Goal: Communication & Community: Connect with others

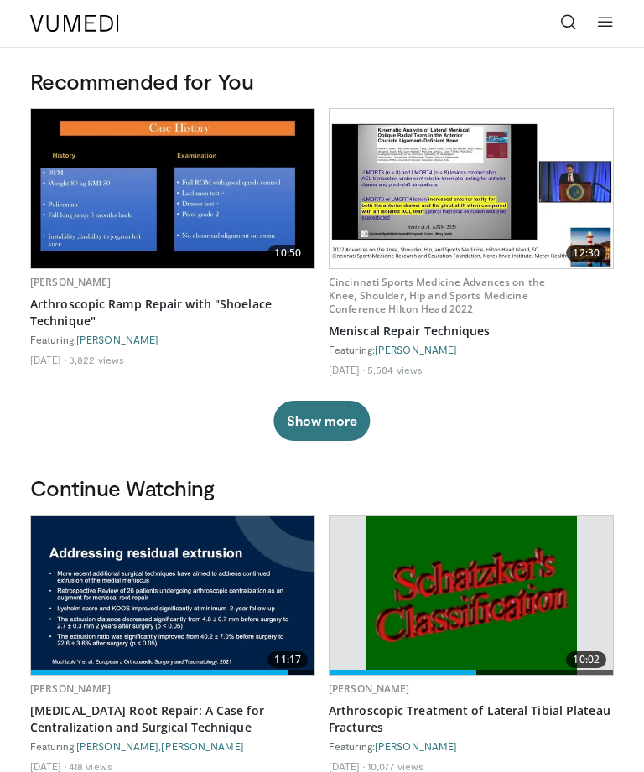
click at [580, 26] on link at bounding box center [569, 24] width 34 height 34
click at [572, 21] on icon at bounding box center [568, 21] width 17 height 17
click at [578, 24] on link at bounding box center [569, 24] width 34 height 34
click at [611, 24] on icon at bounding box center [605, 21] width 17 height 17
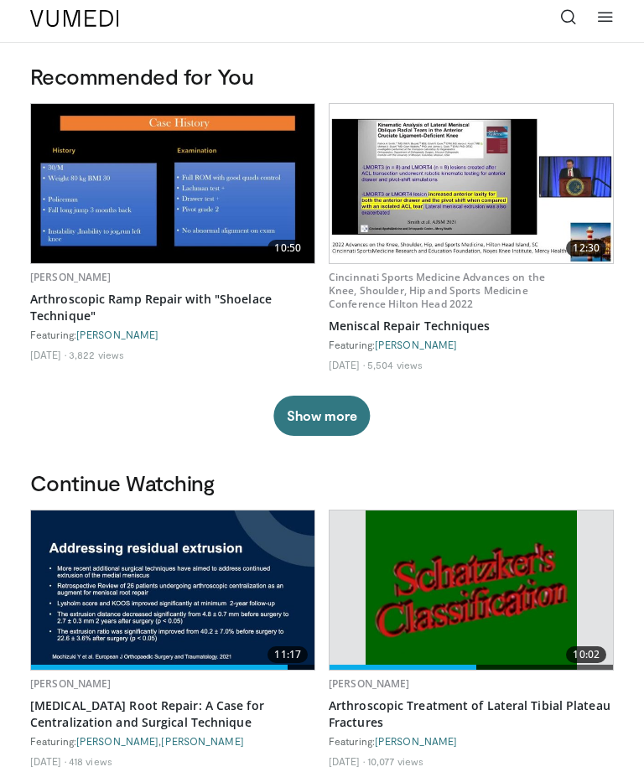
scroll to position [5, 0]
click at [568, 25] on icon at bounding box center [568, 16] width 17 height 17
click at [568, 16] on icon at bounding box center [568, 16] width 17 height 17
click at [573, 18] on icon at bounding box center [568, 16] width 17 height 17
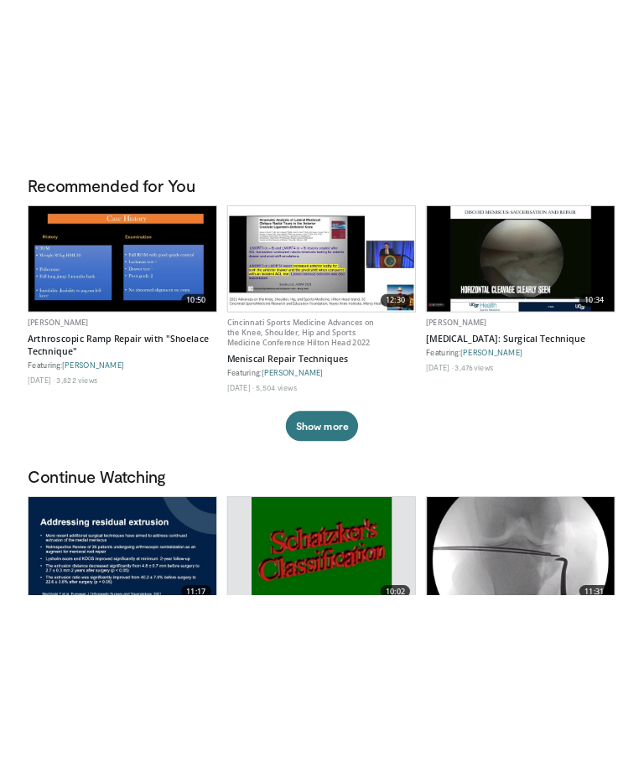
scroll to position [0, 0]
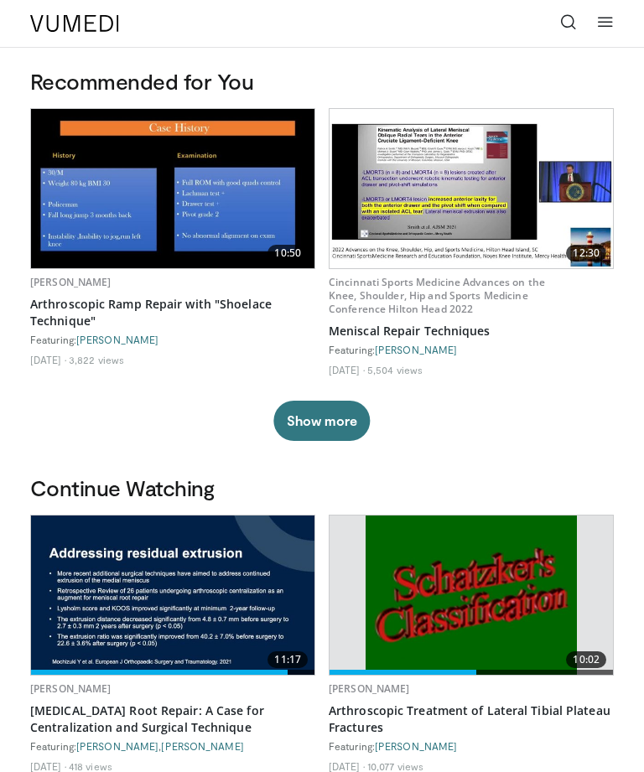
click at [344, 419] on button "Show more" at bounding box center [321, 421] width 96 height 40
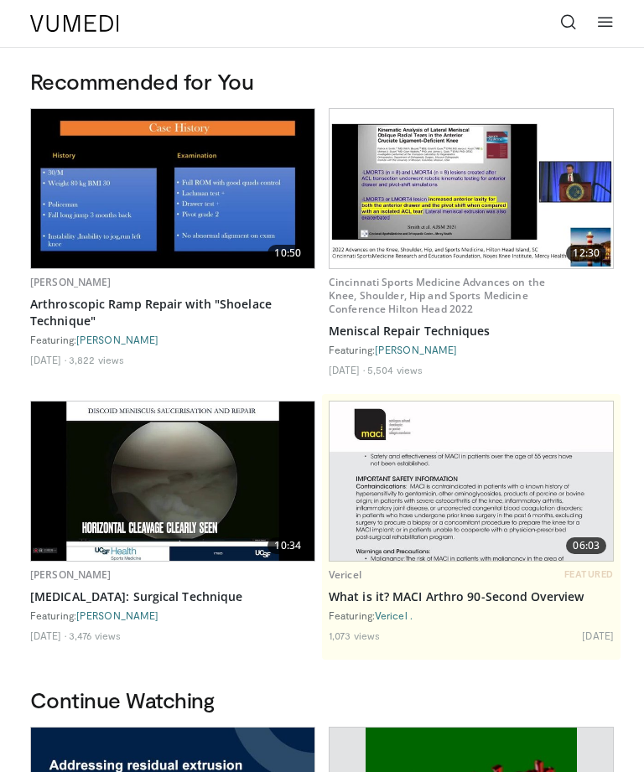
click at [571, 16] on icon at bounding box center [568, 21] width 17 height 17
click at [576, 15] on icon at bounding box center [568, 21] width 17 height 17
click at [574, 18] on icon at bounding box center [568, 21] width 17 height 17
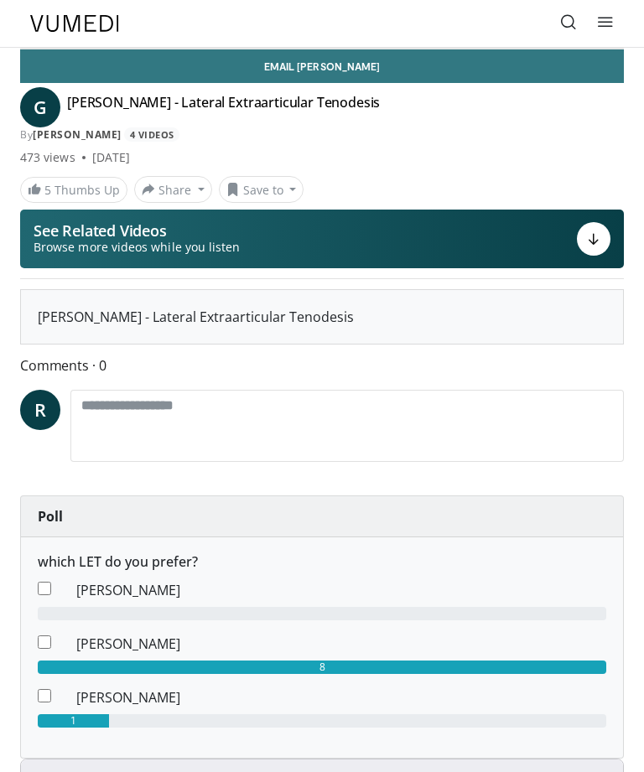
click at [174, 111] on h4 "[PERSON_NAME] - Lateral Extraarticular Tenodesis" at bounding box center [223, 107] width 313 height 27
click at [44, 101] on span "G" at bounding box center [40, 107] width 40 height 40
click at [103, 133] on link "gabriele thiebat" at bounding box center [77, 134] width 89 height 14
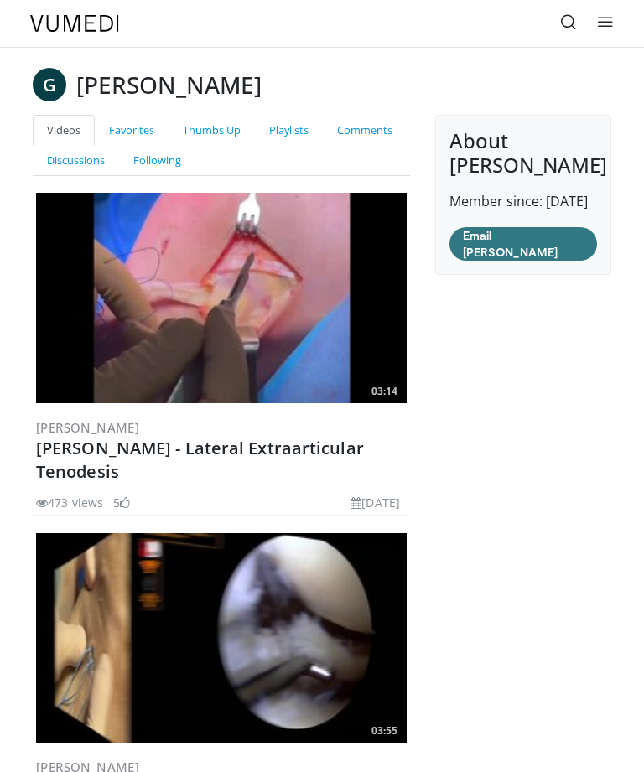
click at [157, 128] on link "Favorites" at bounding box center [132, 130] width 74 height 31
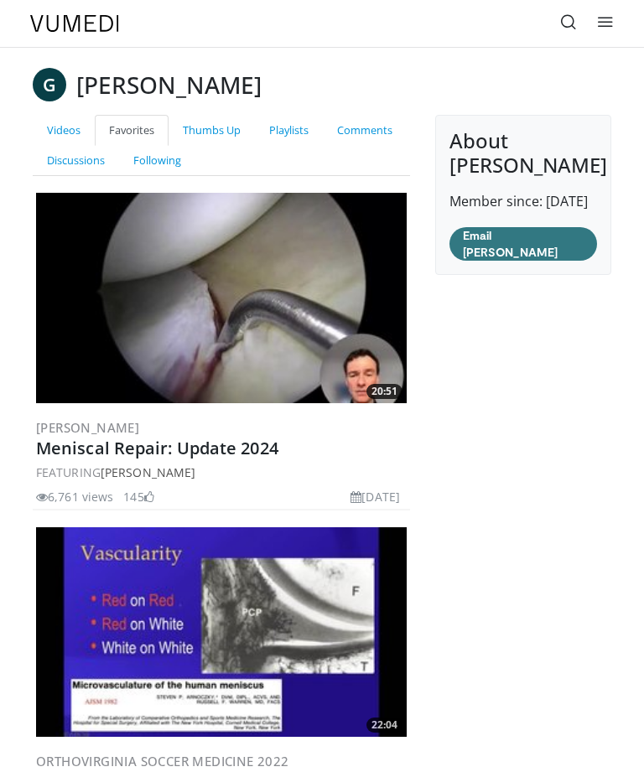
click at [577, 22] on link at bounding box center [569, 24] width 34 height 34
click at [573, 26] on icon at bounding box center [568, 21] width 17 height 17
click at [569, 23] on icon at bounding box center [568, 21] width 17 height 17
click at [575, 22] on icon at bounding box center [568, 21] width 17 height 17
click at [623, 35] on div "Specialties Adult & Family Medicine Allergy, Asthma, Immunology Anesthesiology …" at bounding box center [322, 23] width 604 height 47
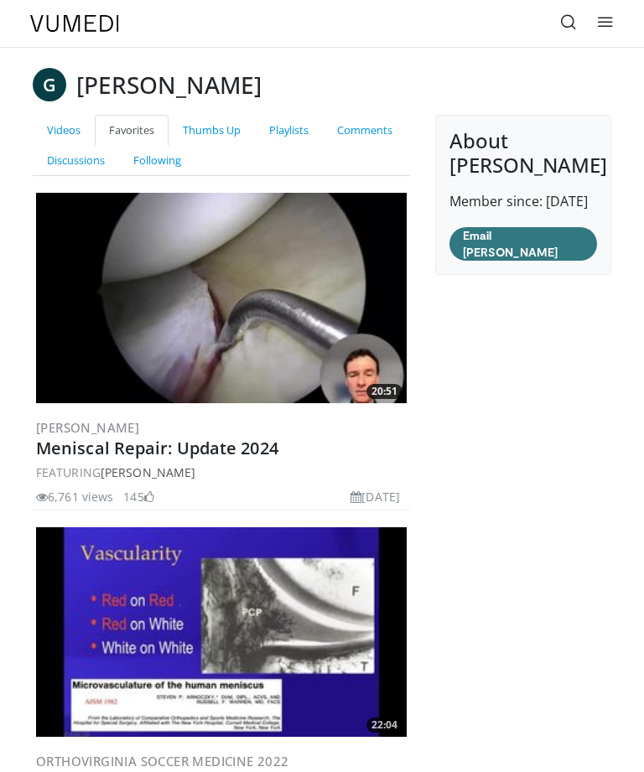
click at [627, 22] on header "Specialties Adult & Family Medicine Allergy, Asthma, Immunology Anesthesiology …" at bounding box center [322, 24] width 644 height 48
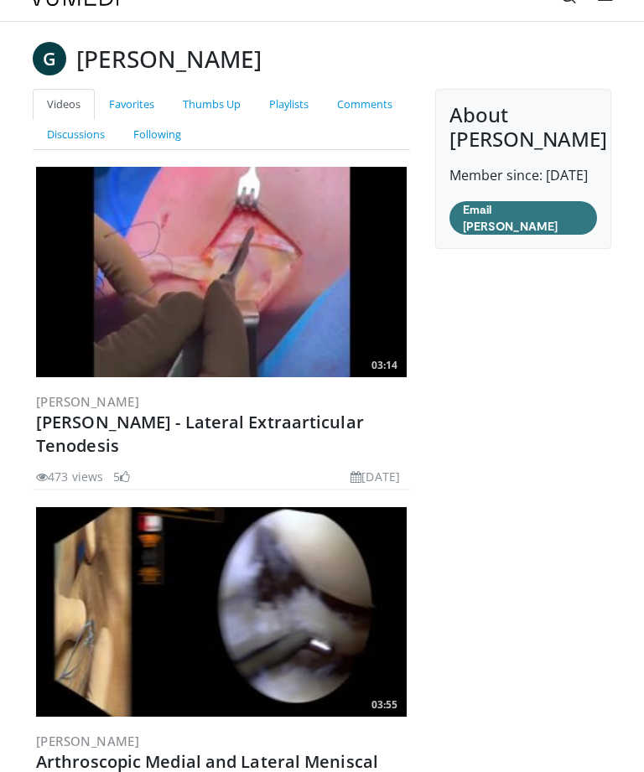
scroll to position [26, 0]
click at [232, 298] on img at bounding box center [221, 272] width 371 height 210
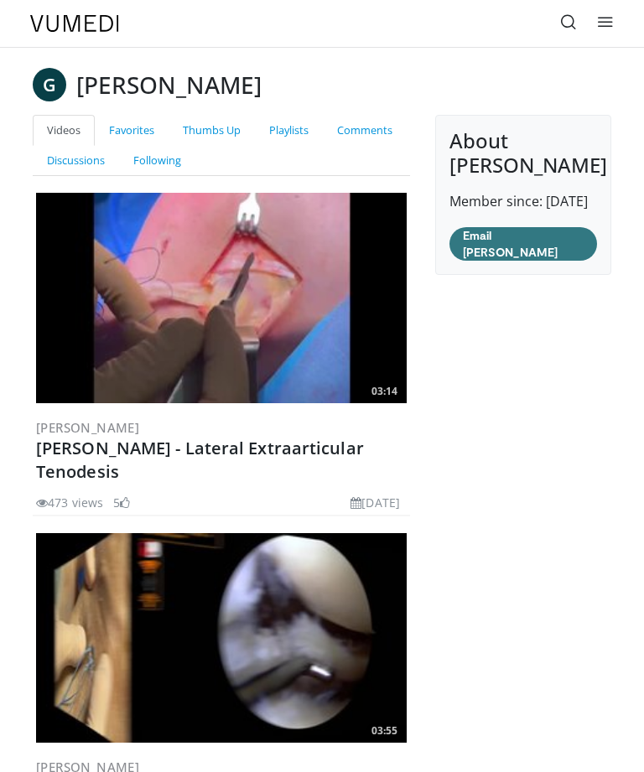
scroll to position [80, 0]
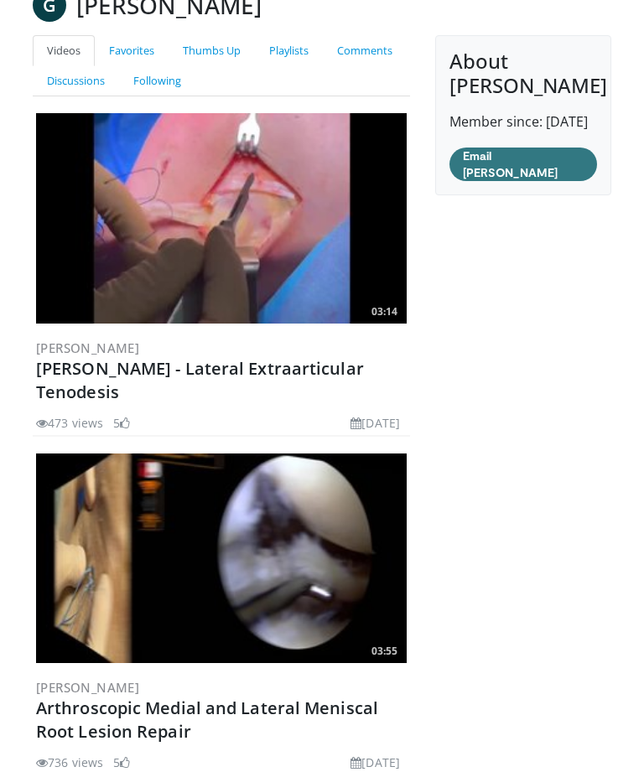
click at [203, 246] on img at bounding box center [221, 218] width 371 height 210
click at [209, 246] on img at bounding box center [221, 218] width 371 height 210
click at [348, 266] on img at bounding box center [221, 218] width 371 height 210
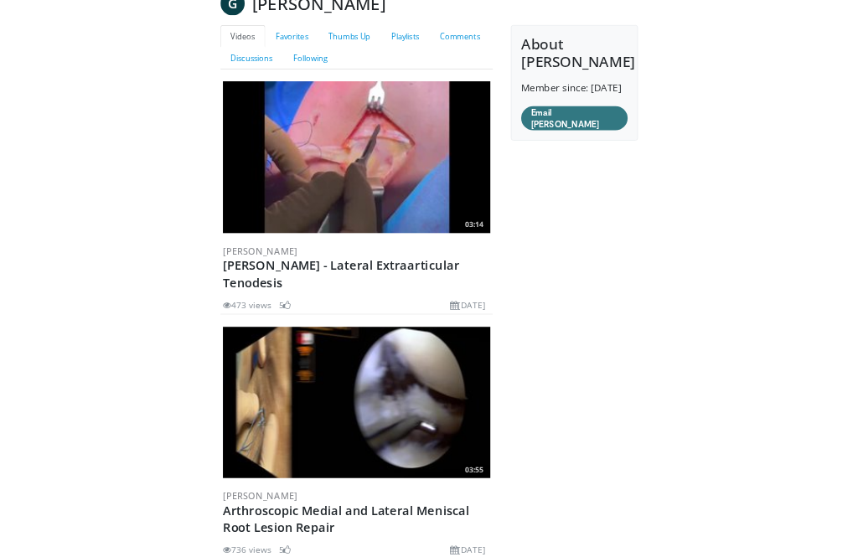
scroll to position [0, 0]
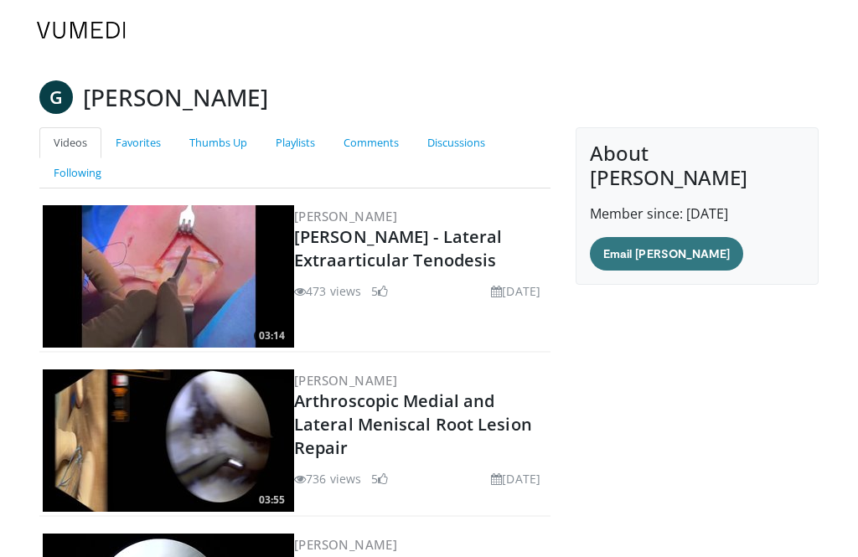
click at [248, 293] on img at bounding box center [168, 276] width 251 height 143
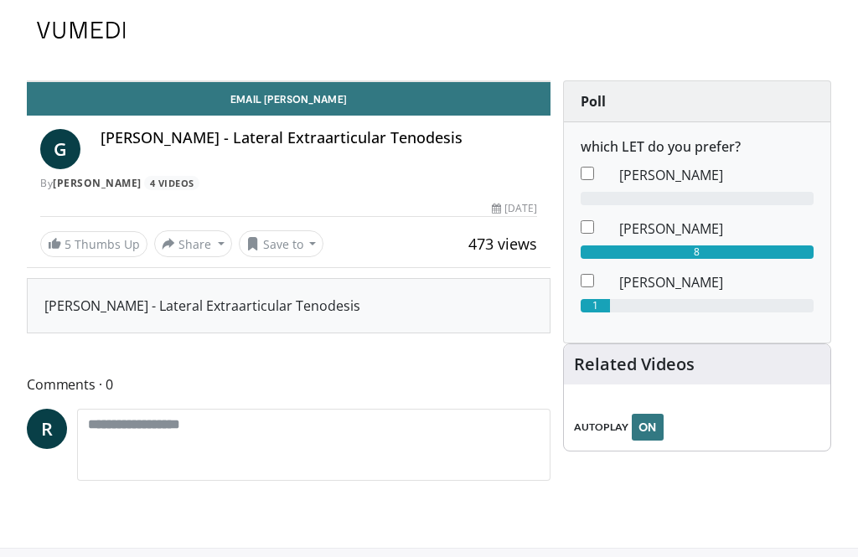
click at [331, 309] on div "[PERSON_NAME] - Lateral Extraarticular Tenodesis" at bounding box center [288, 306] width 489 height 20
click at [338, 314] on div "[PERSON_NAME] - Lateral Extraarticular Tenodesis" at bounding box center [288, 306] width 489 height 20
click at [355, 313] on div "[PERSON_NAME] - Lateral Extraarticular Tenodesis" at bounding box center [288, 306] width 489 height 20
click at [359, 316] on div "[PERSON_NAME] - Lateral Extraarticular Tenodesis" at bounding box center [288, 306] width 489 height 20
click at [368, 317] on div "[PERSON_NAME] - Lateral Extraarticular Tenodesis" at bounding box center [289, 306] width 522 height 54
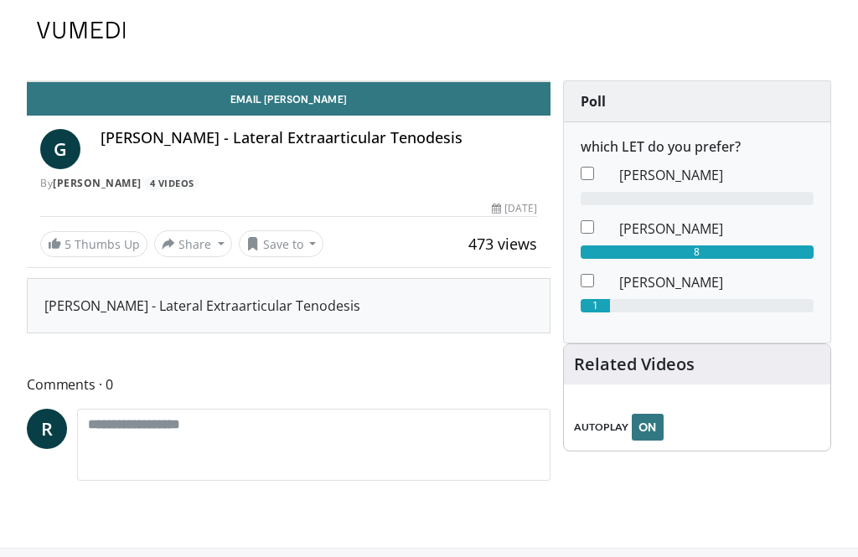
click at [501, 240] on span "473 views" at bounding box center [503, 244] width 69 height 20
click at [415, 93] on link "Email [PERSON_NAME]" at bounding box center [289, 99] width 524 height 34
click at [390, 179] on div "By [PERSON_NAME] 4 Videos" at bounding box center [288, 183] width 497 height 15
click at [324, 137] on h4 "[PERSON_NAME] - Lateral Extraarticular Tenodesis" at bounding box center [319, 138] width 437 height 18
click at [330, 137] on h4 "[PERSON_NAME] - Lateral Extraarticular Tenodesis" at bounding box center [319, 138] width 437 height 18
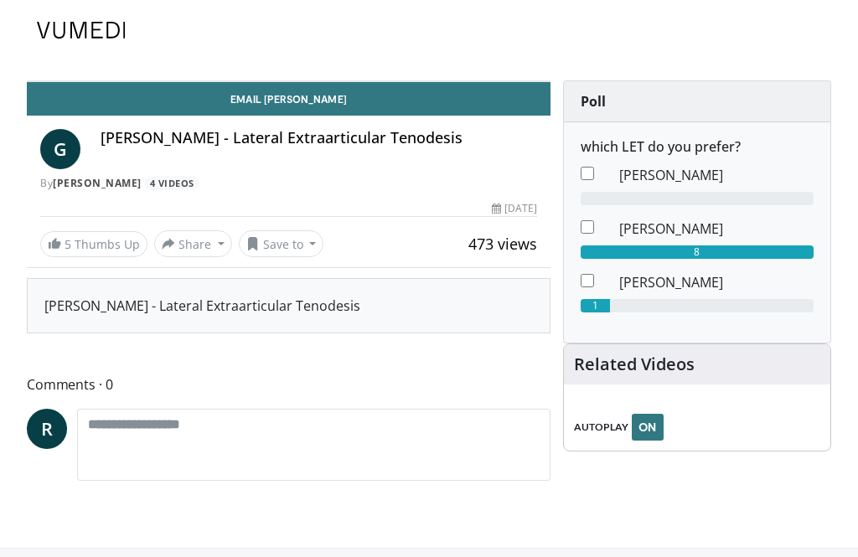
click at [328, 129] on h4 "[PERSON_NAME] - Lateral Extraarticular Tenodesis" at bounding box center [319, 138] width 437 height 18
click at [80, 139] on span "G" at bounding box center [60, 149] width 40 height 40
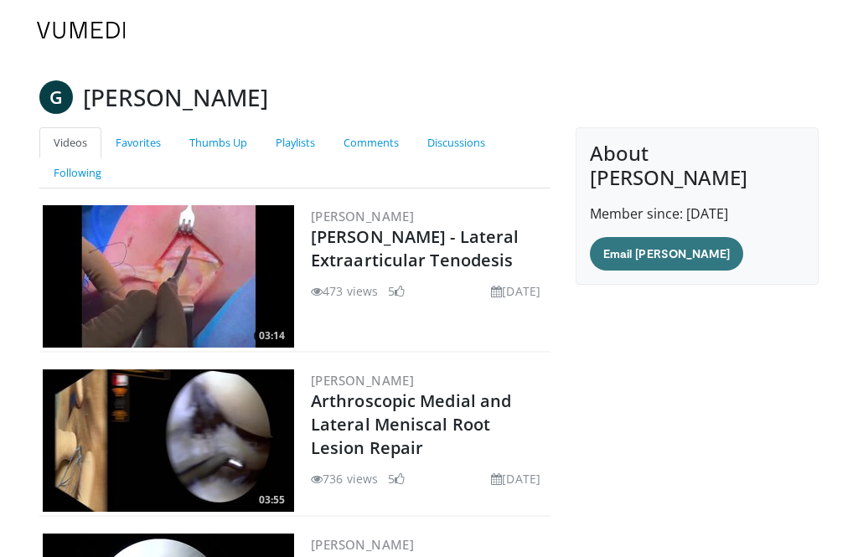
click at [444, 252] on link "[PERSON_NAME] - Lateral Extraarticular Tenodesis" at bounding box center [415, 249] width 208 height 46
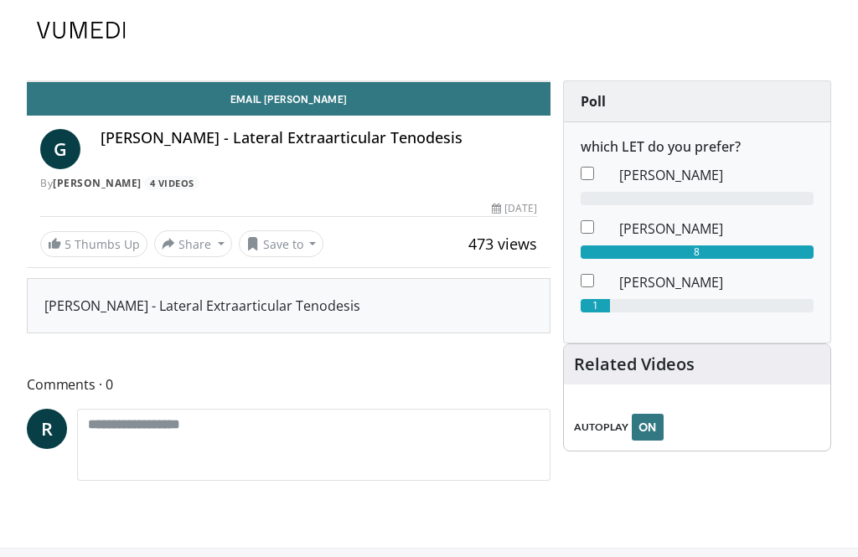
click at [599, 220] on dt at bounding box center [587, 232] width 39 height 27
